Goal: Task Accomplishment & Management: Manage account settings

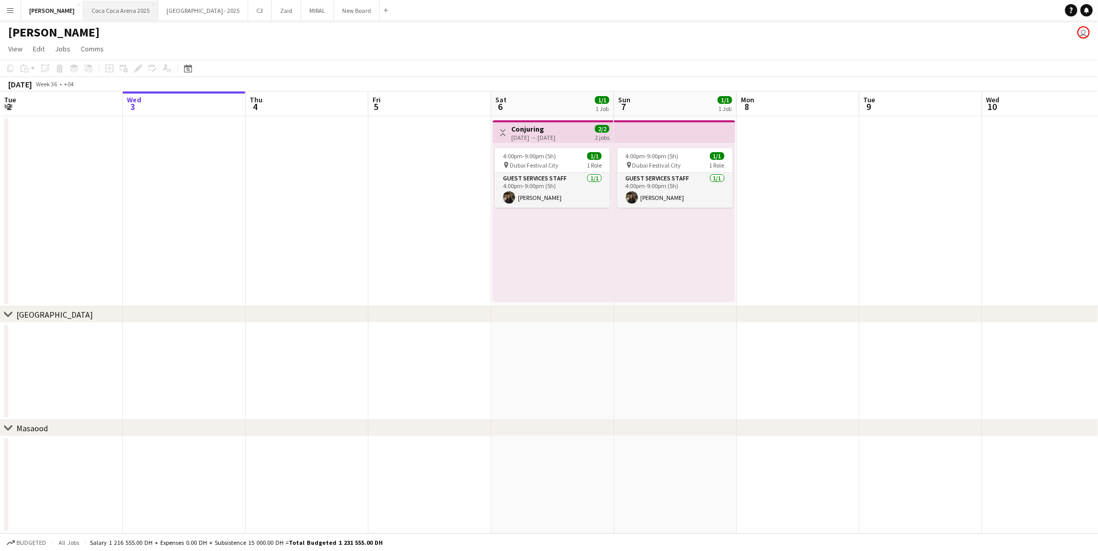
click at [114, 12] on button "[GEOGRAPHIC_DATA] 2025 Close" at bounding box center [120, 11] width 75 height 20
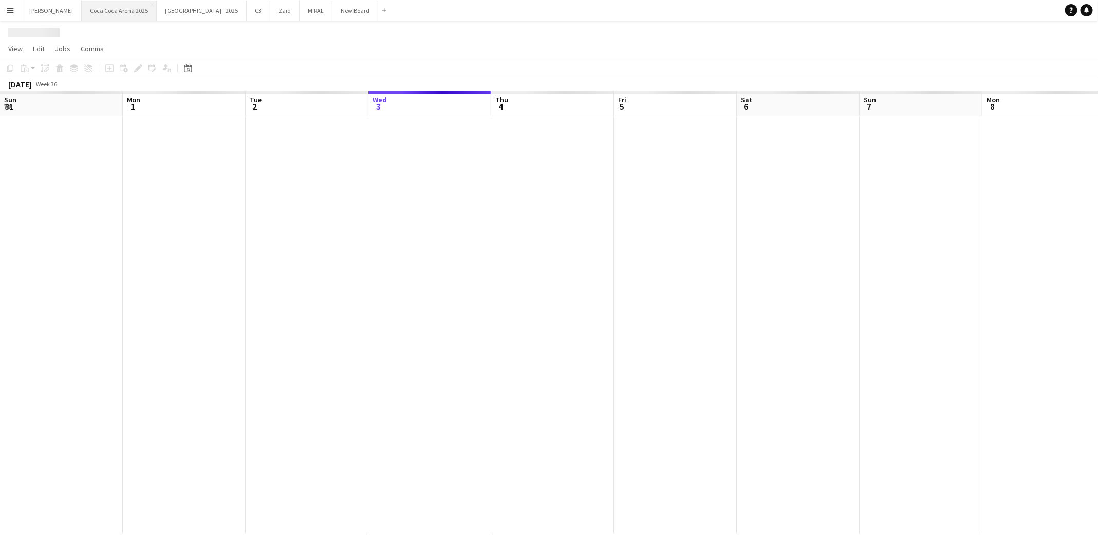
scroll to position [0, 246]
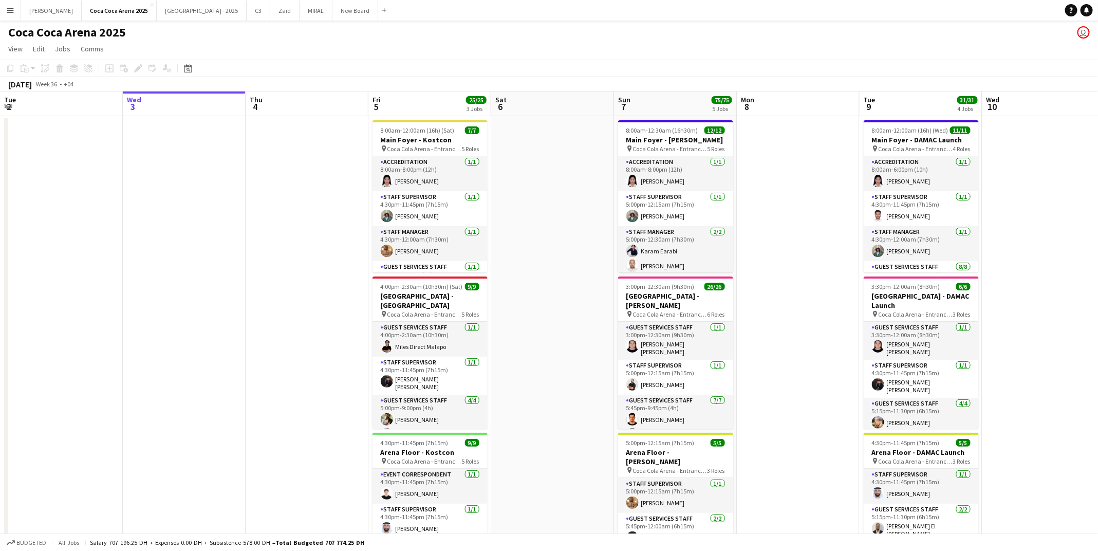
click at [654, 102] on app-board-header-date "Sun 7 75/75 5 Jobs" at bounding box center [675, 103] width 123 height 25
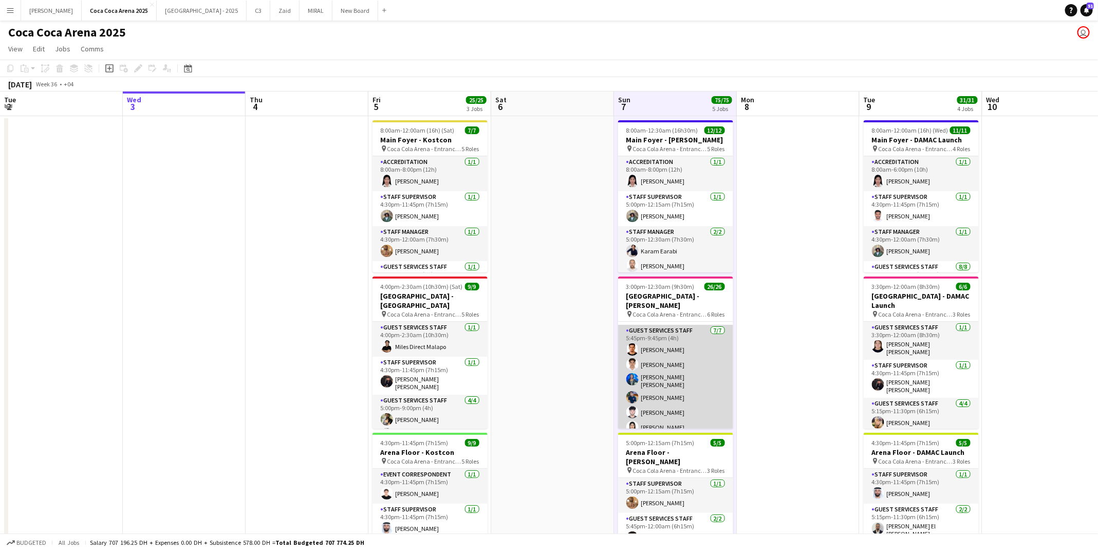
click at [667, 365] on app-card-role "Guest Services Staff [DATE] 5:45pm-9:45pm (4h) [PERSON_NAME] [PERSON_NAME] Elho…" at bounding box center [675, 388] width 115 height 127
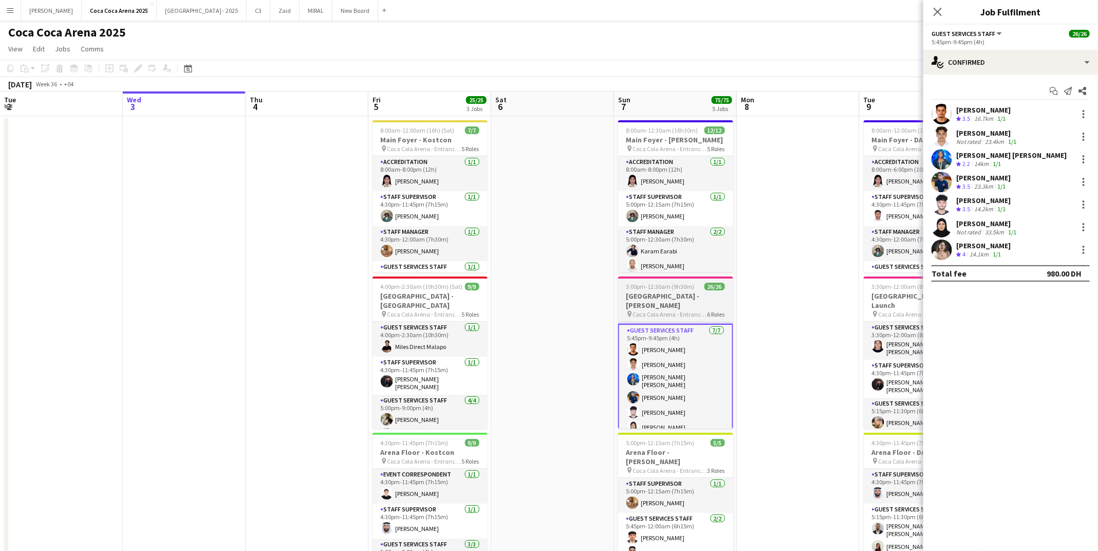
click at [675, 310] on span "Coca Cola Arena - Entrance F" at bounding box center [670, 314] width 75 height 8
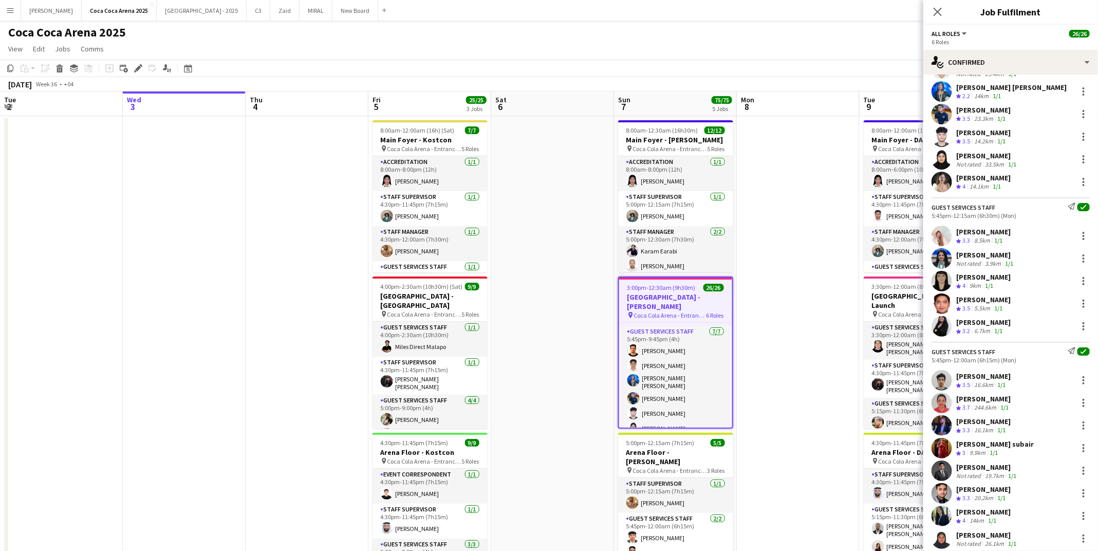
scroll to position [211, 0]
click at [1083, 302] on div at bounding box center [1084, 303] width 2 height 2
click at [1053, 422] on span "Remove" at bounding box center [1050, 419] width 64 height 9
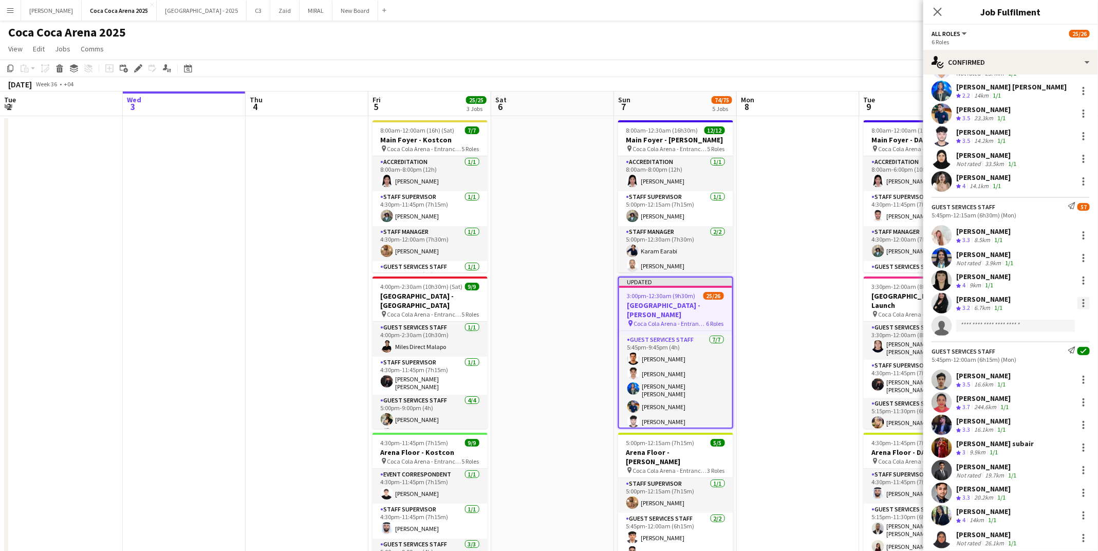
click at [1085, 303] on div at bounding box center [1083, 303] width 12 height 12
click at [1052, 421] on span "Remove" at bounding box center [1050, 419] width 64 height 9
click at [796, 170] on app-date-cell at bounding box center [798, 517] width 123 height 802
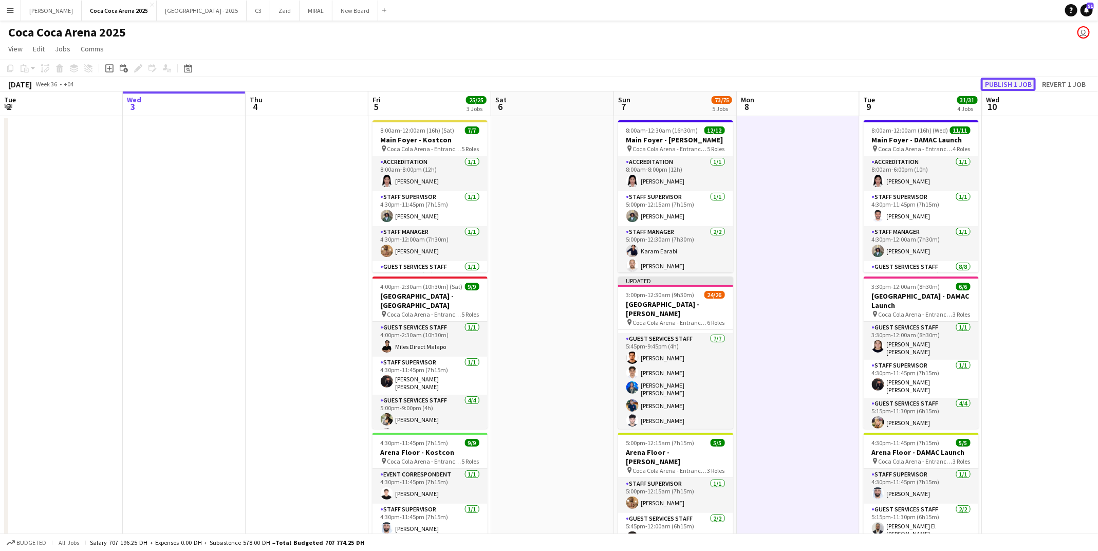
click at [994, 83] on button "Publish 1 job" at bounding box center [1008, 84] width 55 height 13
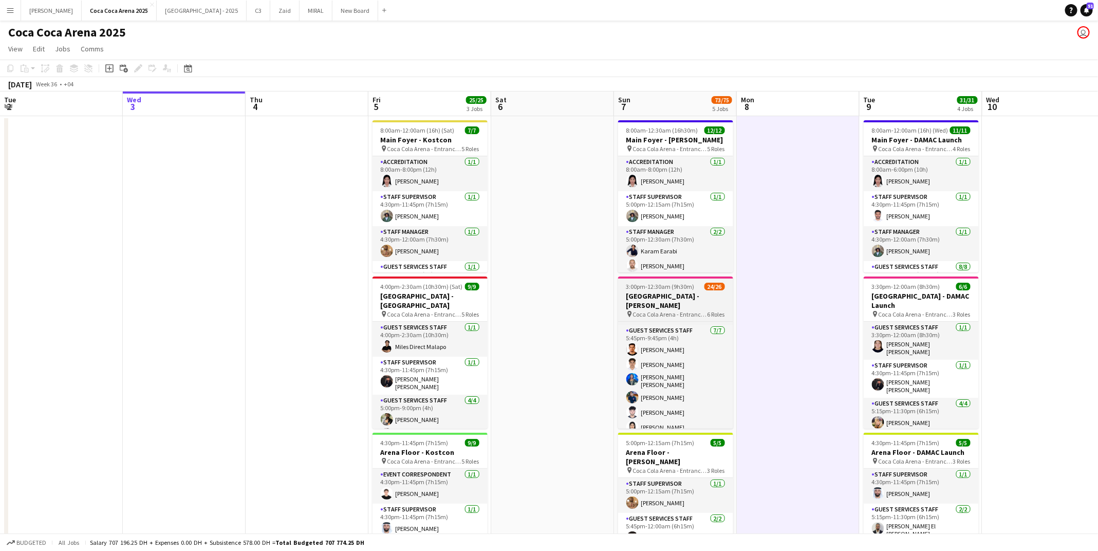
click at [678, 310] on span "Coca Cola Arena - Entrance F" at bounding box center [670, 314] width 75 height 8
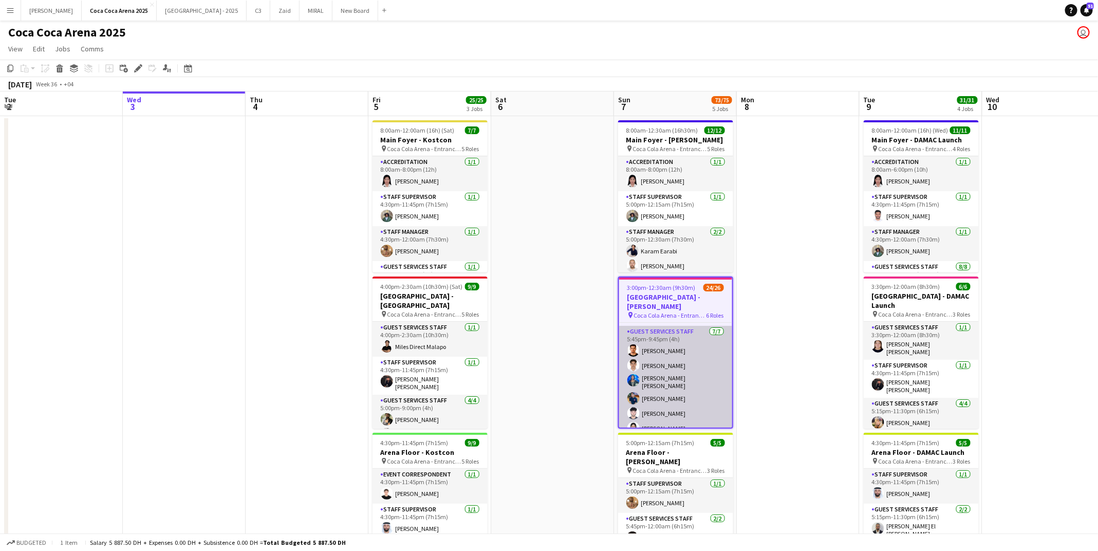
click at [665, 383] on app-card-role "Guest Services Staff [DATE] 5:45pm-9:45pm (4h) [PERSON_NAME] [PERSON_NAME] Elho…" at bounding box center [675, 389] width 113 height 127
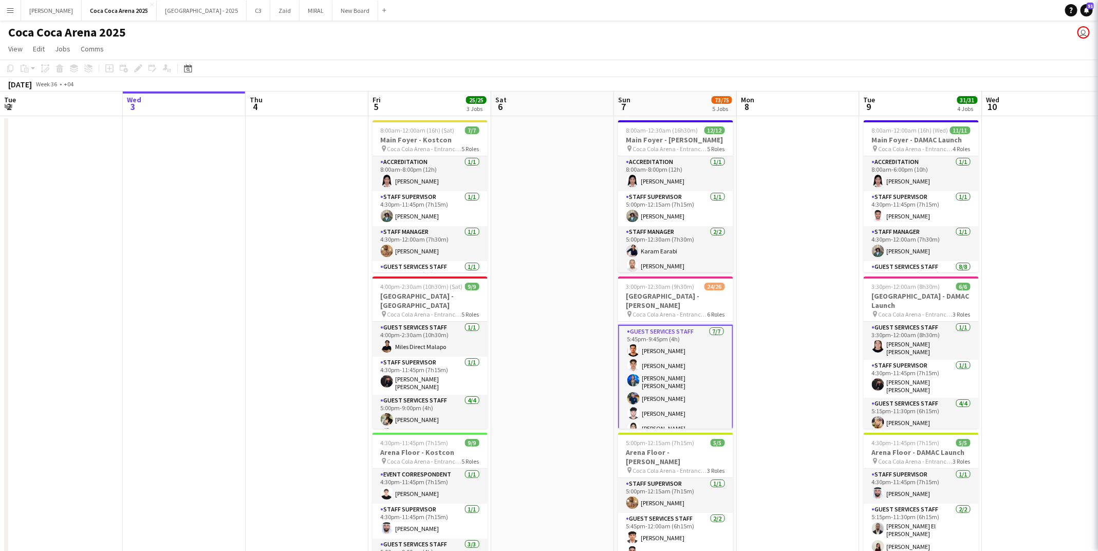
scroll to position [71, 0]
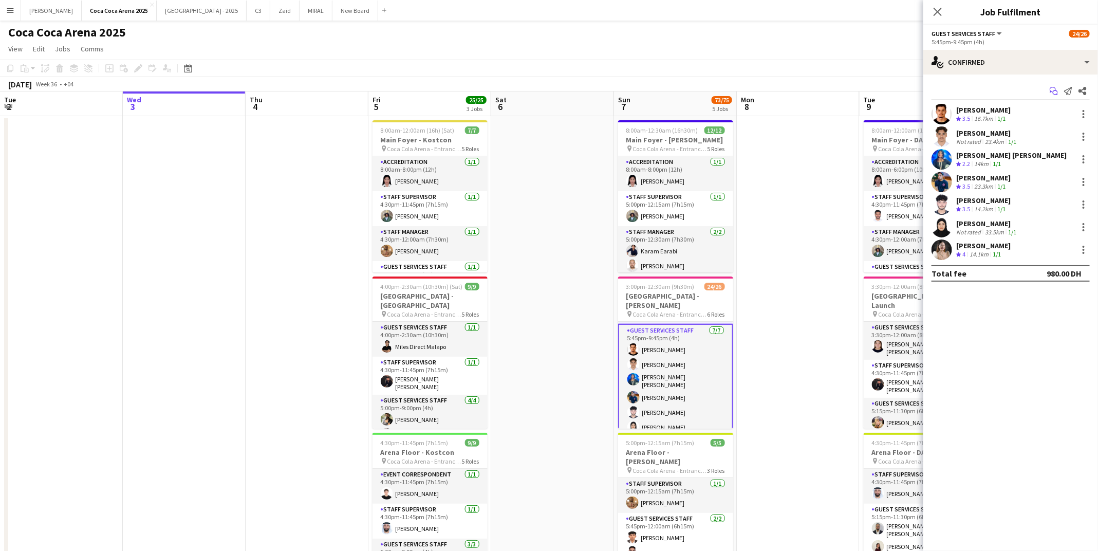
click at [1056, 87] on icon "Start chat" at bounding box center [1054, 91] width 8 height 8
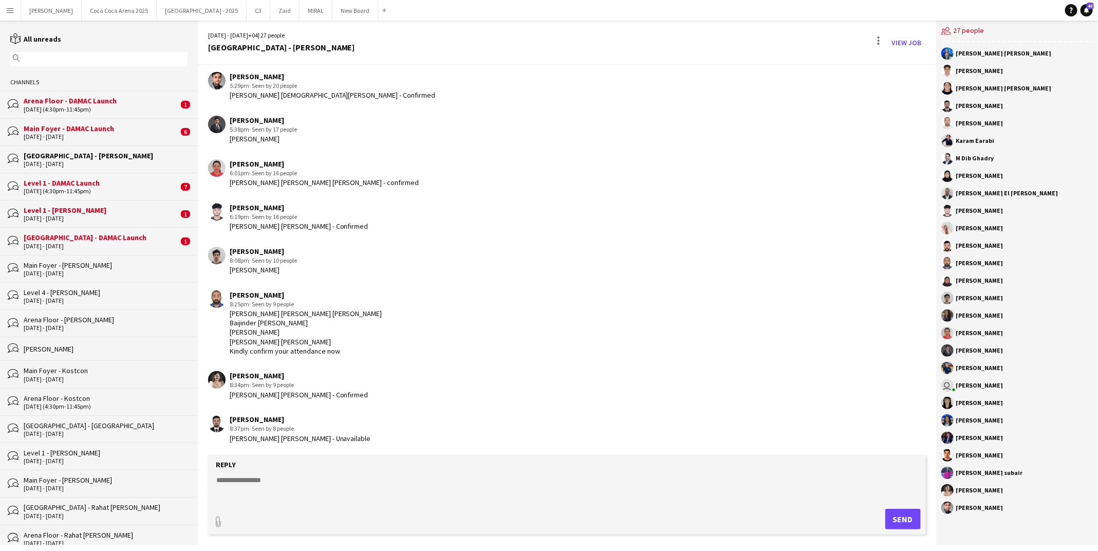
scroll to position [1010, 0]
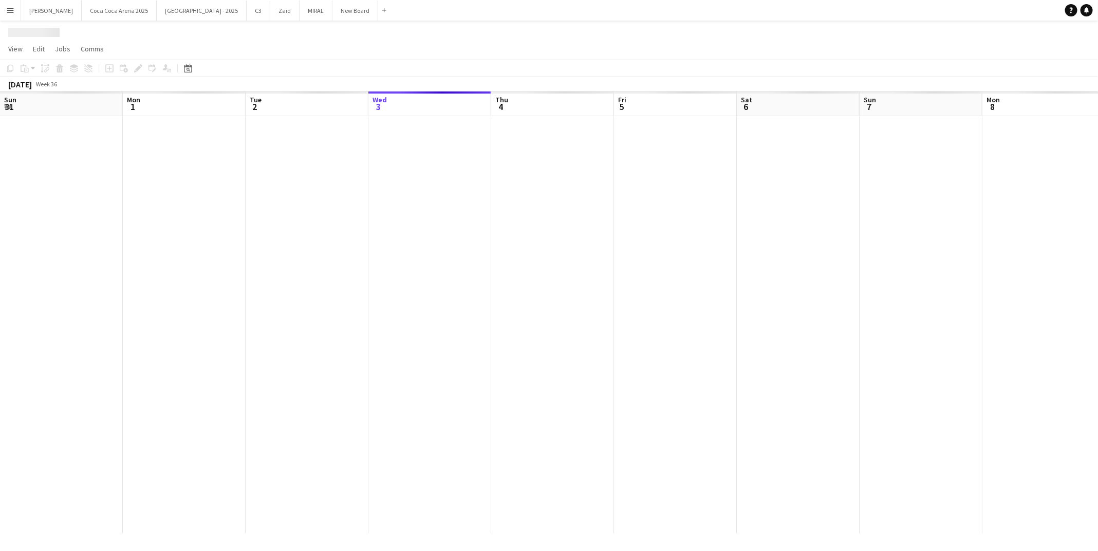
scroll to position [0, 246]
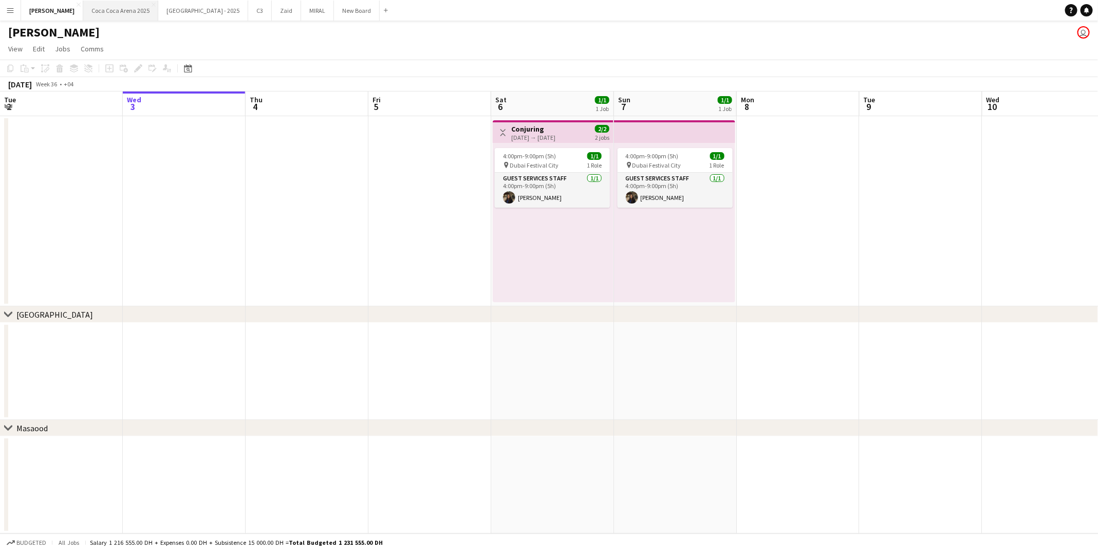
click at [103, 8] on button "[GEOGRAPHIC_DATA] 2025 Close" at bounding box center [120, 11] width 75 height 20
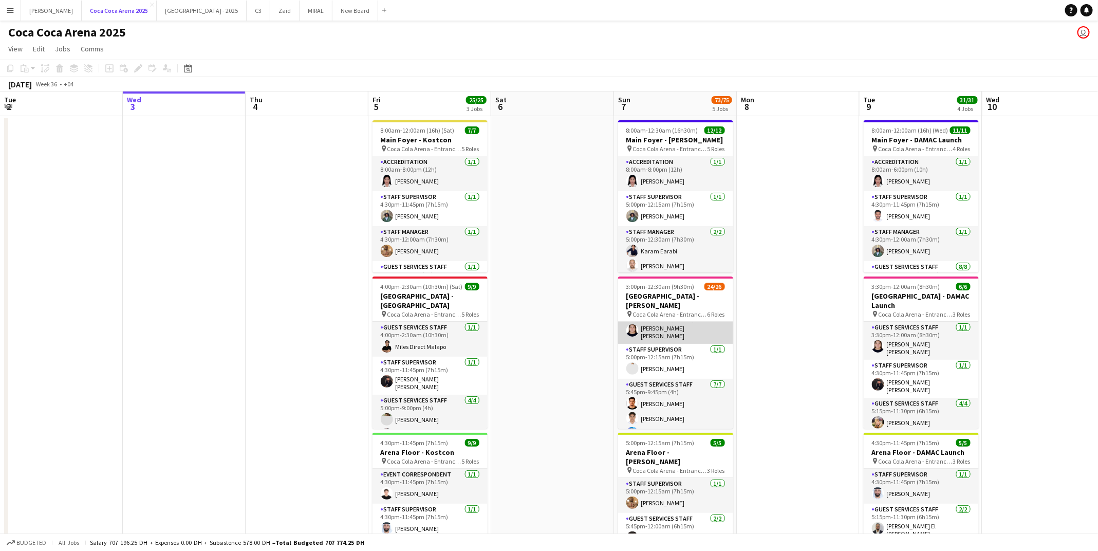
scroll to position [16, 0]
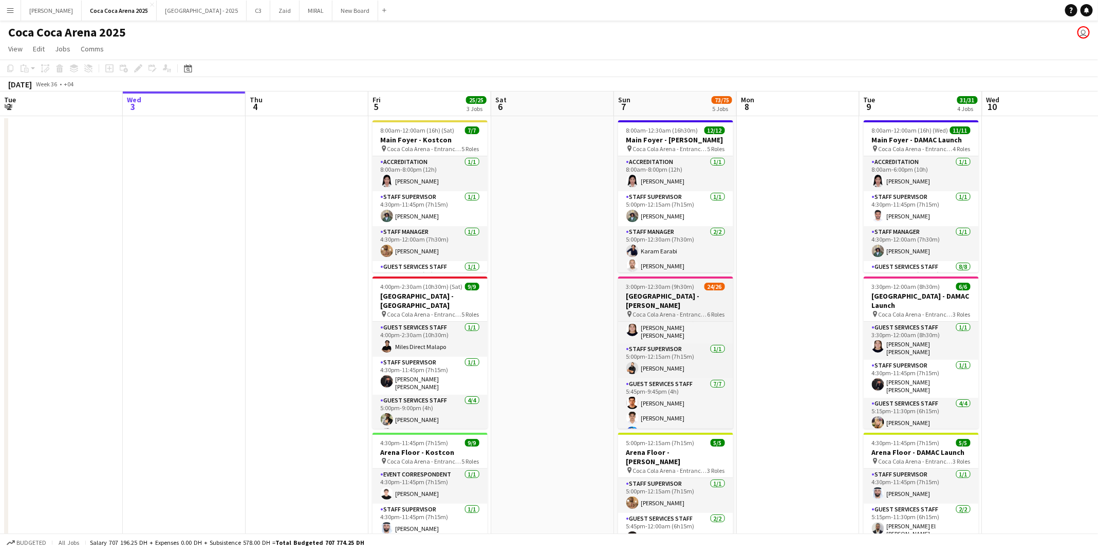
click at [662, 294] on h3 "[GEOGRAPHIC_DATA] - [PERSON_NAME]" at bounding box center [675, 300] width 115 height 18
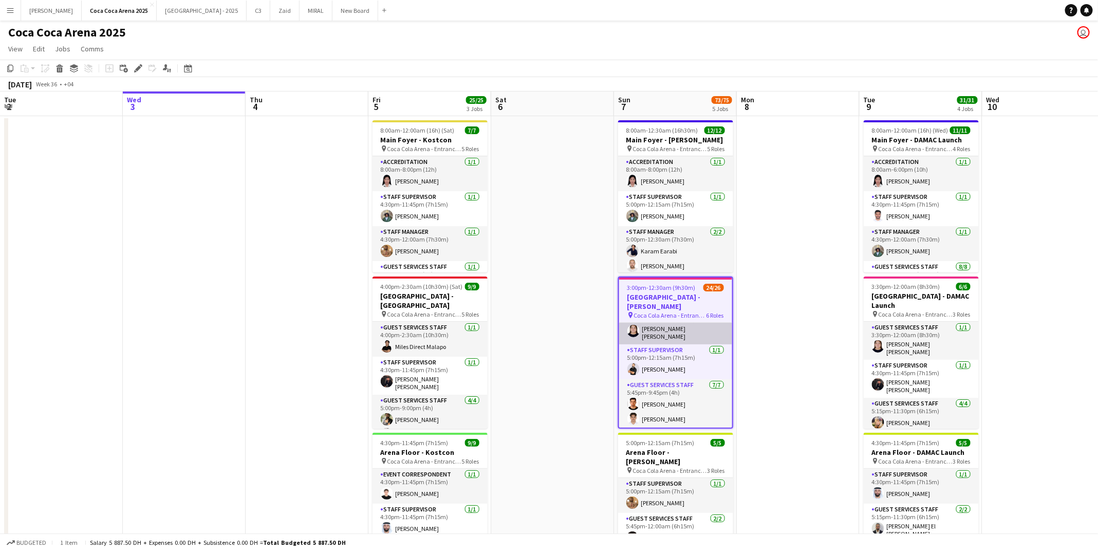
click at [641, 317] on app-card-role "Guest Services Staff 1/1 3:00pm-12:30am (9h30m) Robie ann David" at bounding box center [675, 325] width 113 height 38
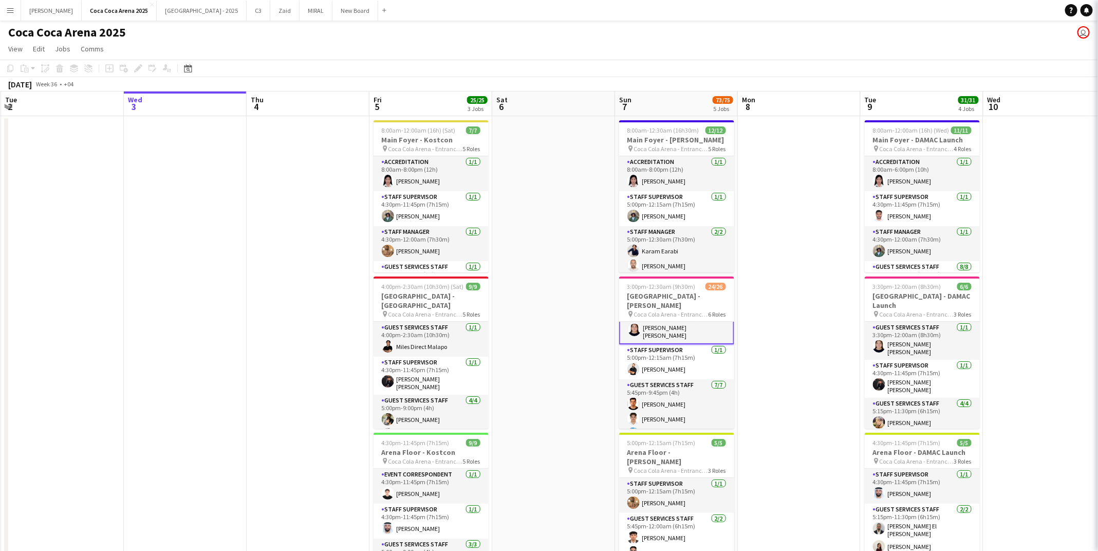
click at [641, 309] on app-job-card "3:00pm-12:30am (9h30m) (Mon) 24/[GEOGRAPHIC_DATA] - [PERSON_NAME] pin [GEOGRAPH…" at bounding box center [676, 352] width 115 height 152
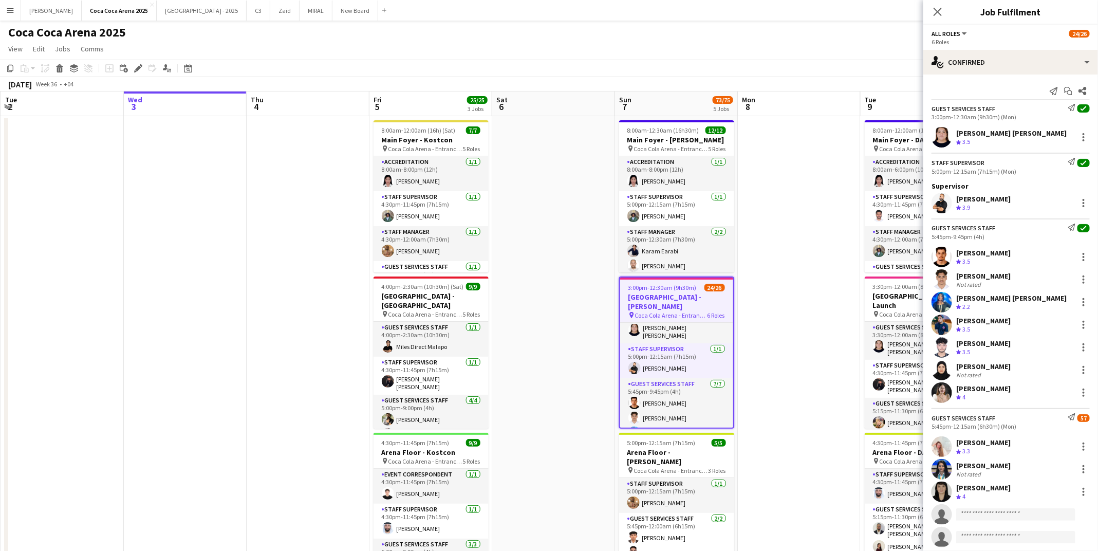
scroll to position [16, 0]
click at [972, 324] on div "[PERSON_NAME]" at bounding box center [983, 320] width 54 height 9
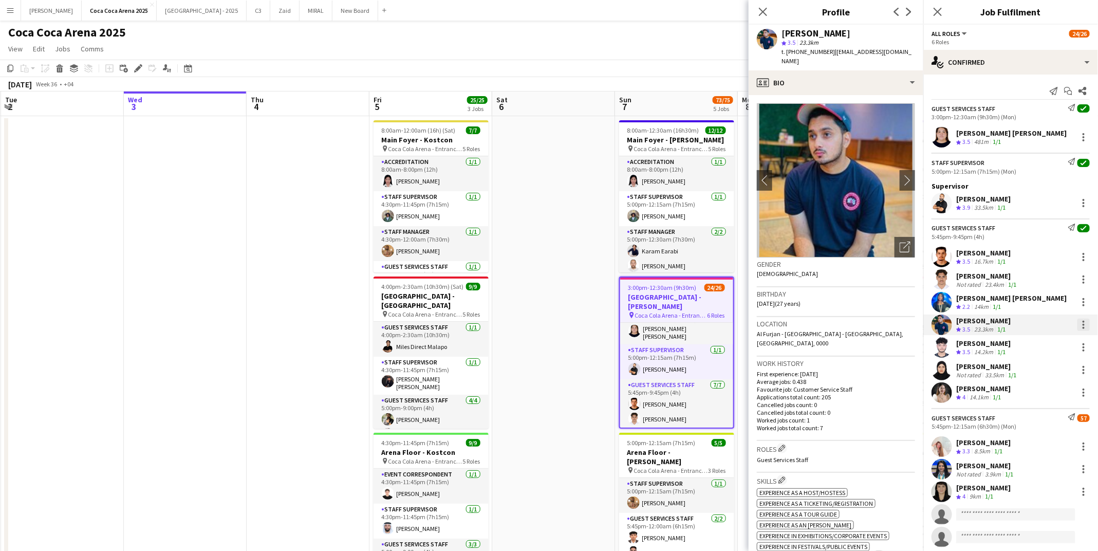
click at [1087, 321] on div at bounding box center [1083, 325] width 12 height 12
click at [1039, 437] on span "Remove" at bounding box center [1033, 441] width 31 height 9
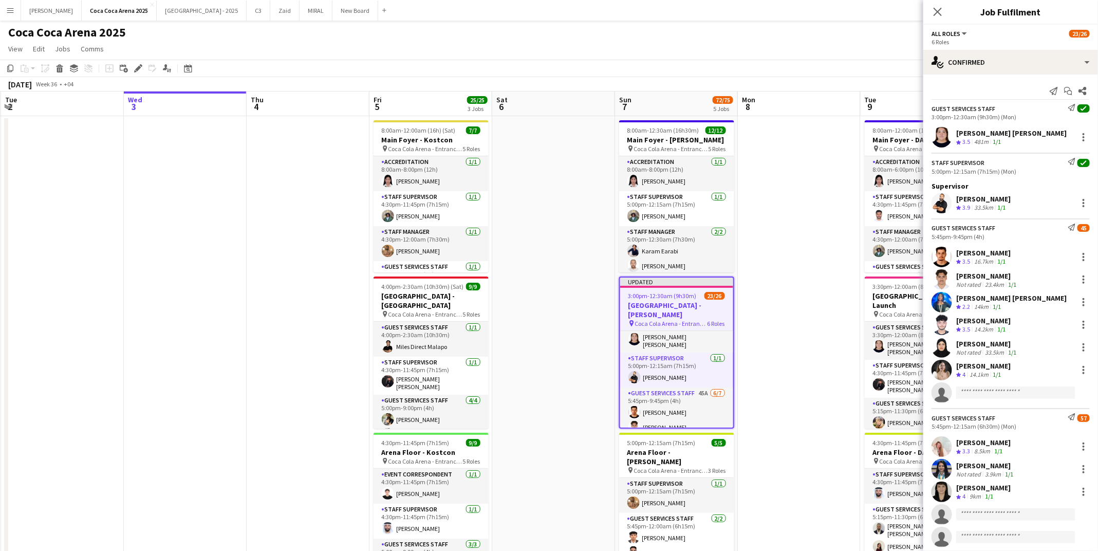
click at [807, 169] on app-date-cell at bounding box center [799, 517] width 123 height 802
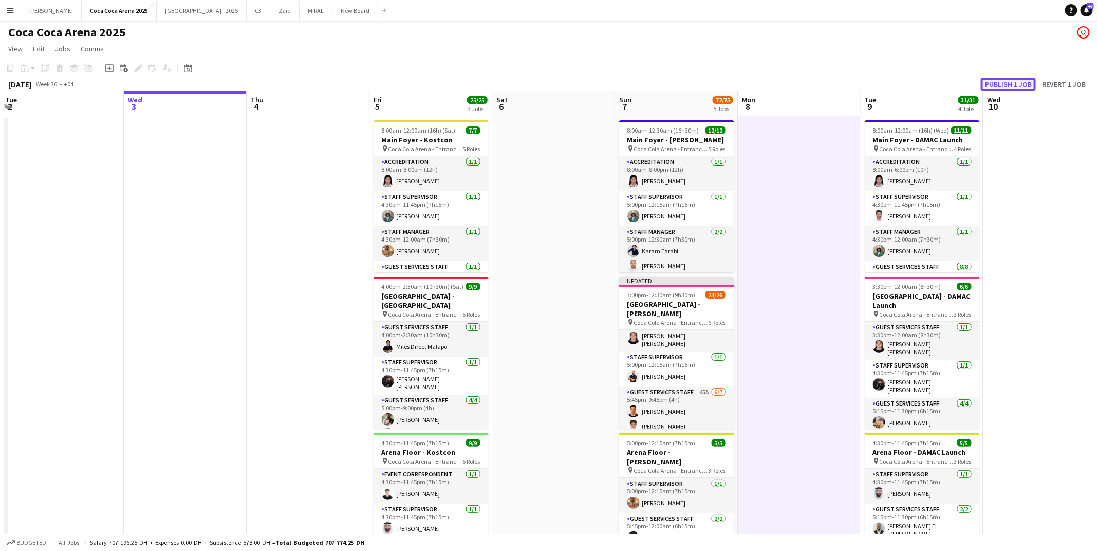
click at [999, 82] on button "Publish 1 job" at bounding box center [1008, 84] width 55 height 13
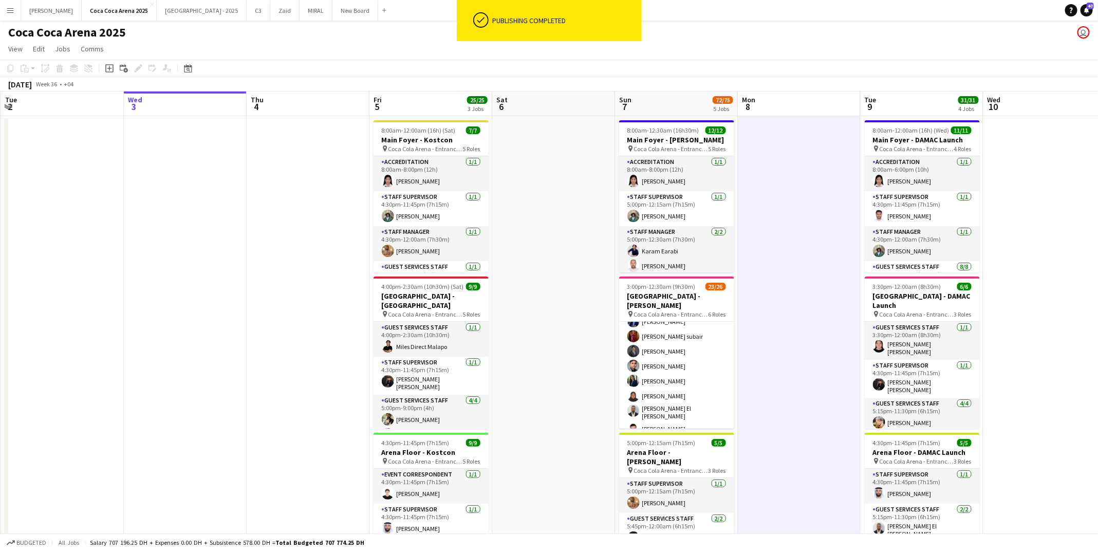
scroll to position [264, 0]
